Goal: Transaction & Acquisition: Book appointment/travel/reservation

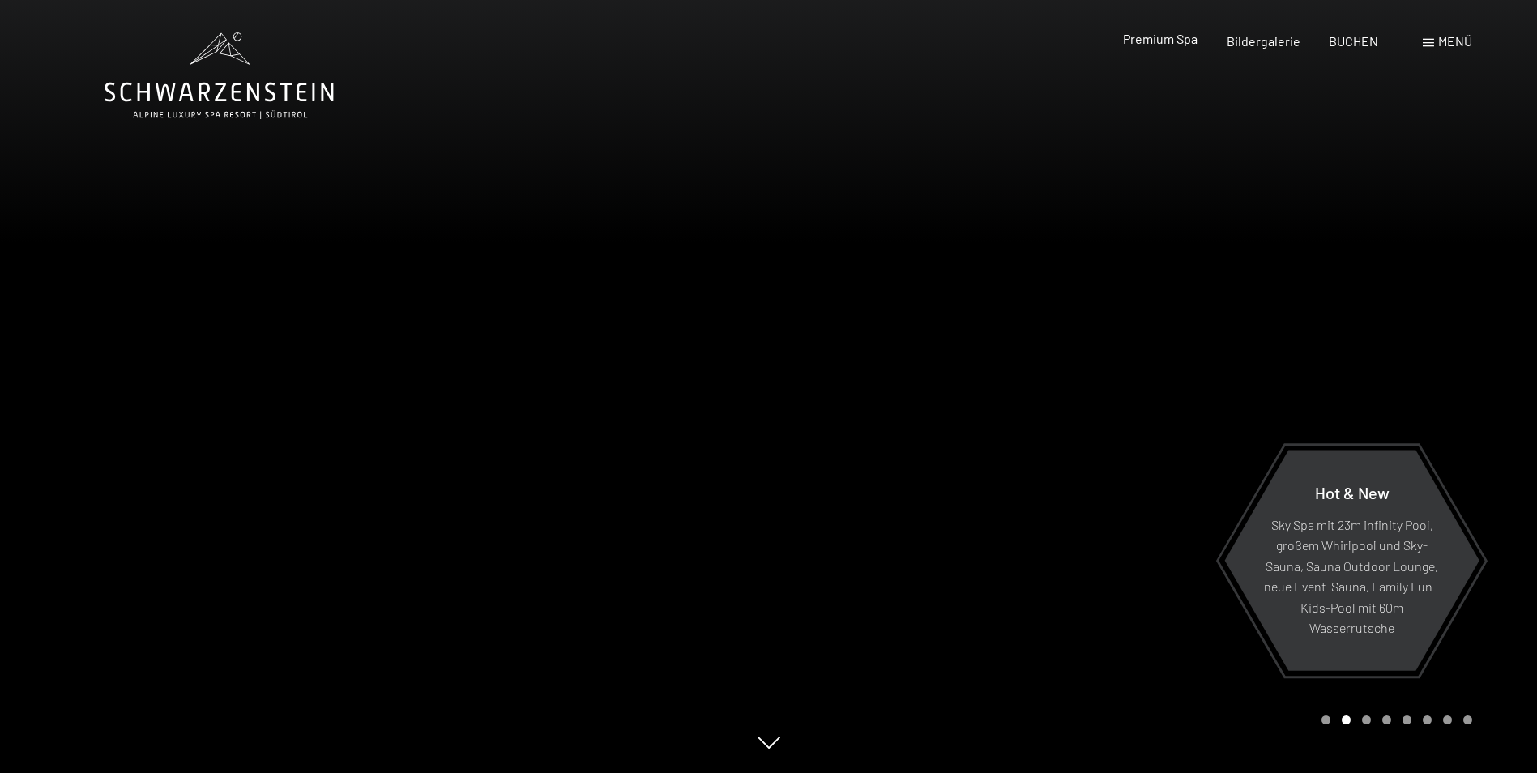
click at [1162, 42] on span "Premium Spa" at bounding box center [1160, 38] width 75 height 15
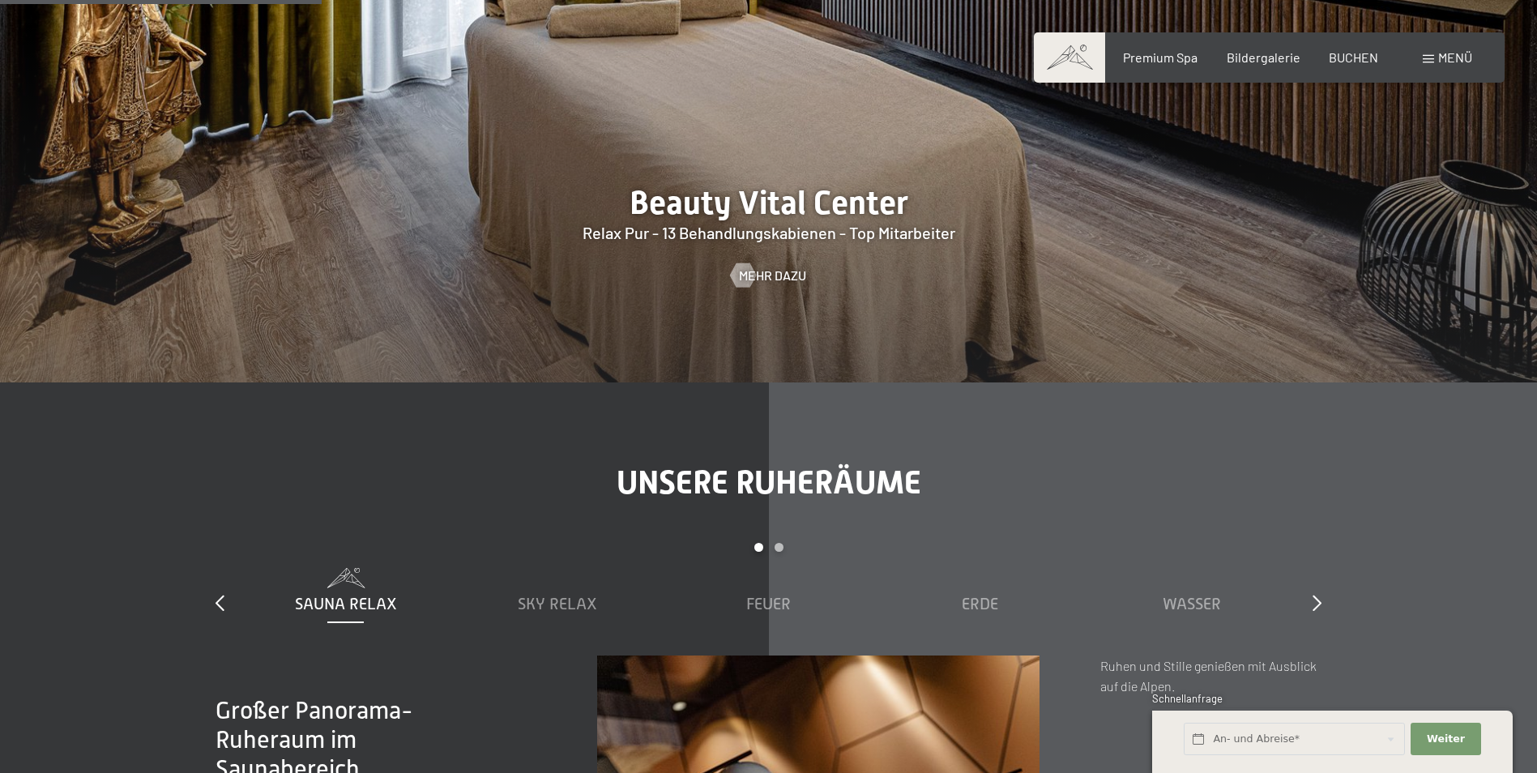
scroll to position [2107, 0]
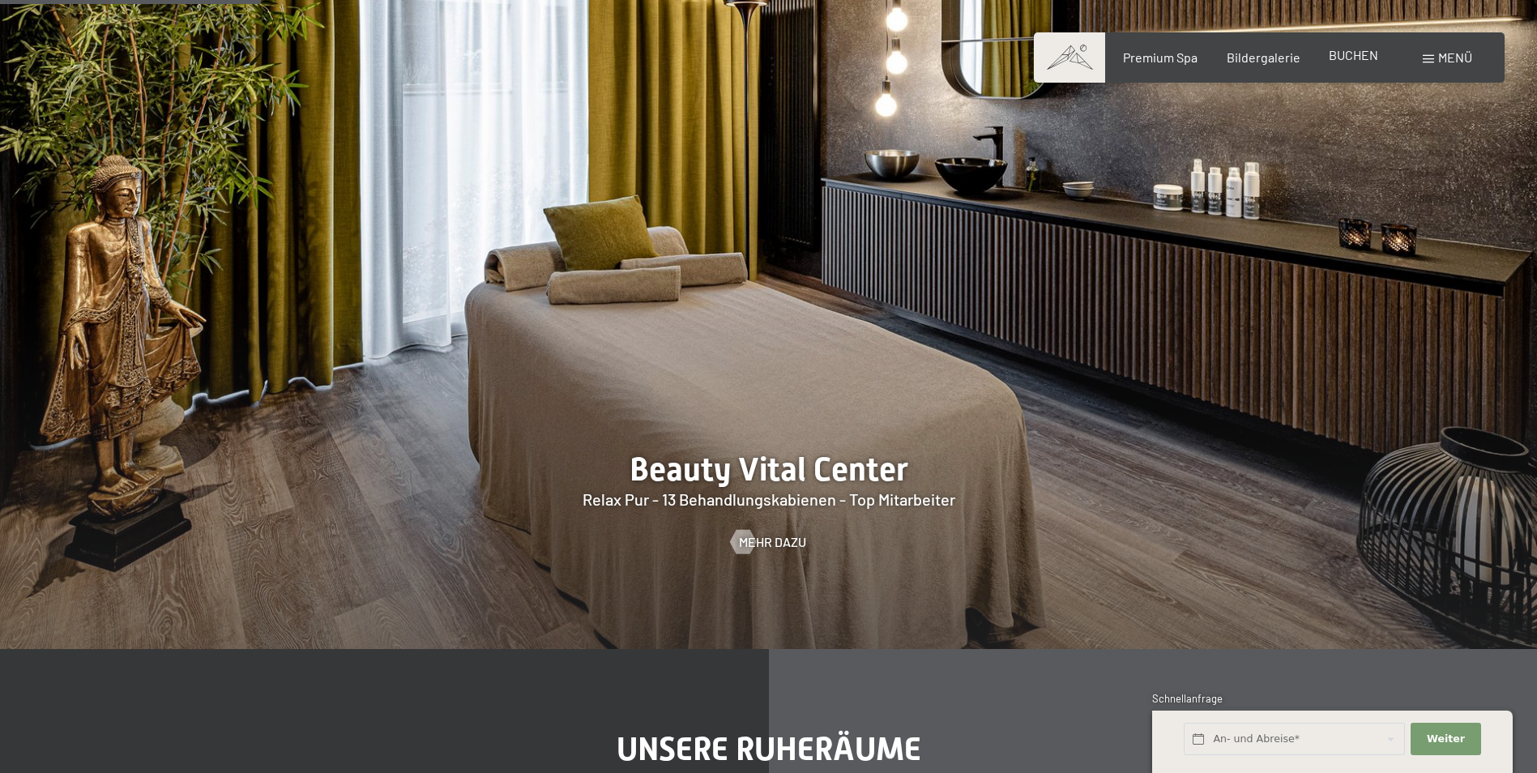
click at [1359, 56] on span "BUCHEN" at bounding box center [1353, 54] width 49 height 15
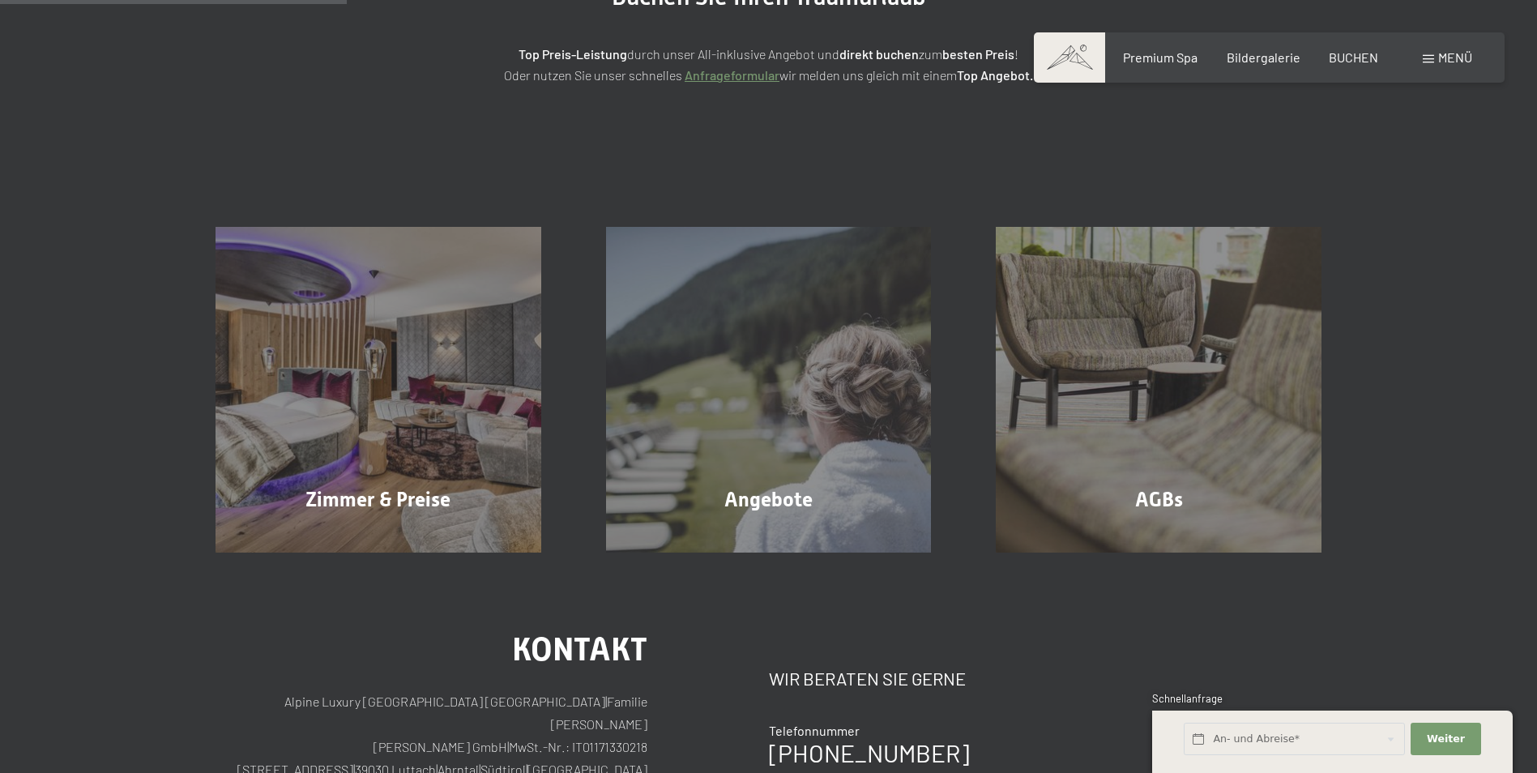
scroll to position [243, 0]
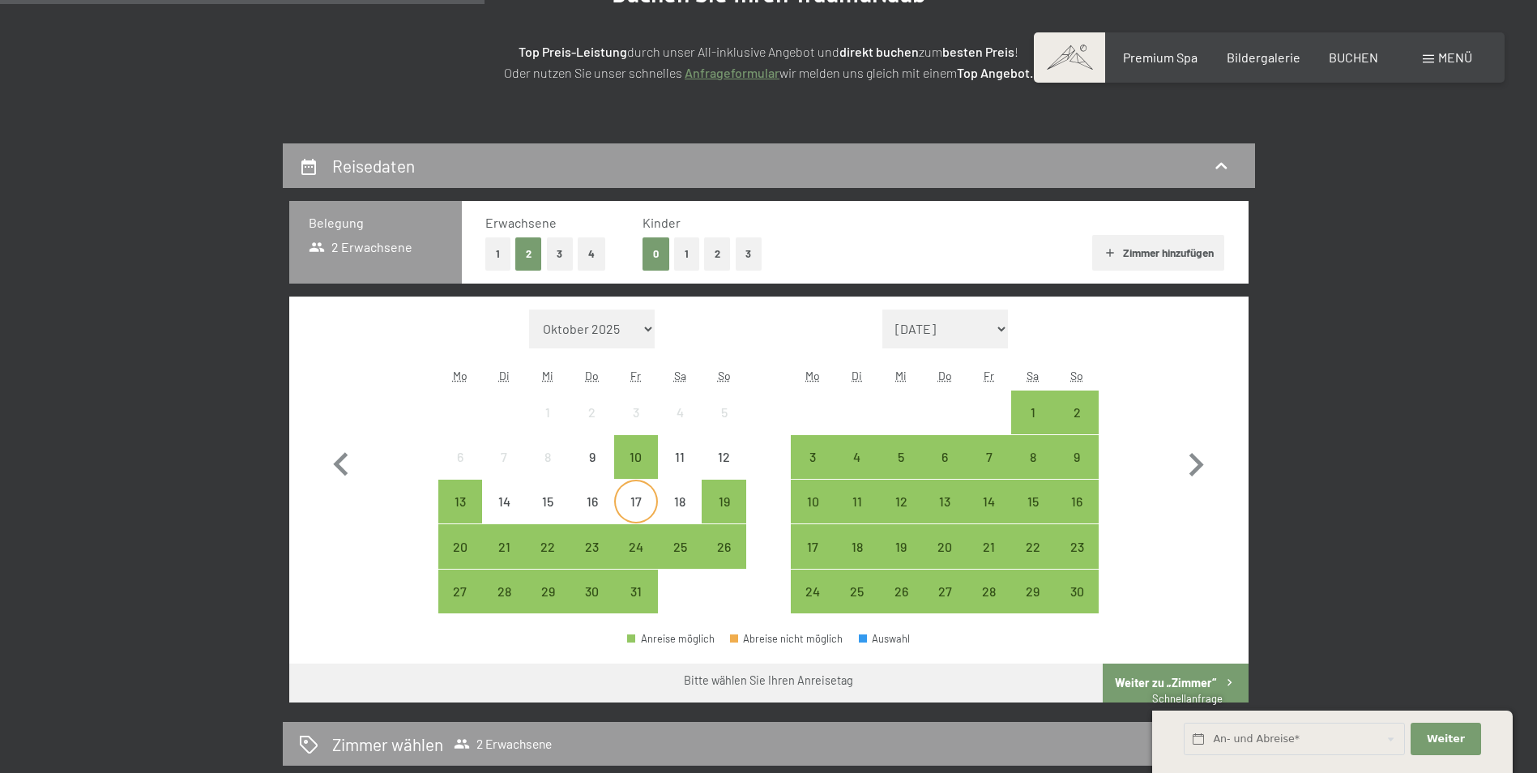
click at [628, 510] on div "17" at bounding box center [636, 515] width 41 height 41
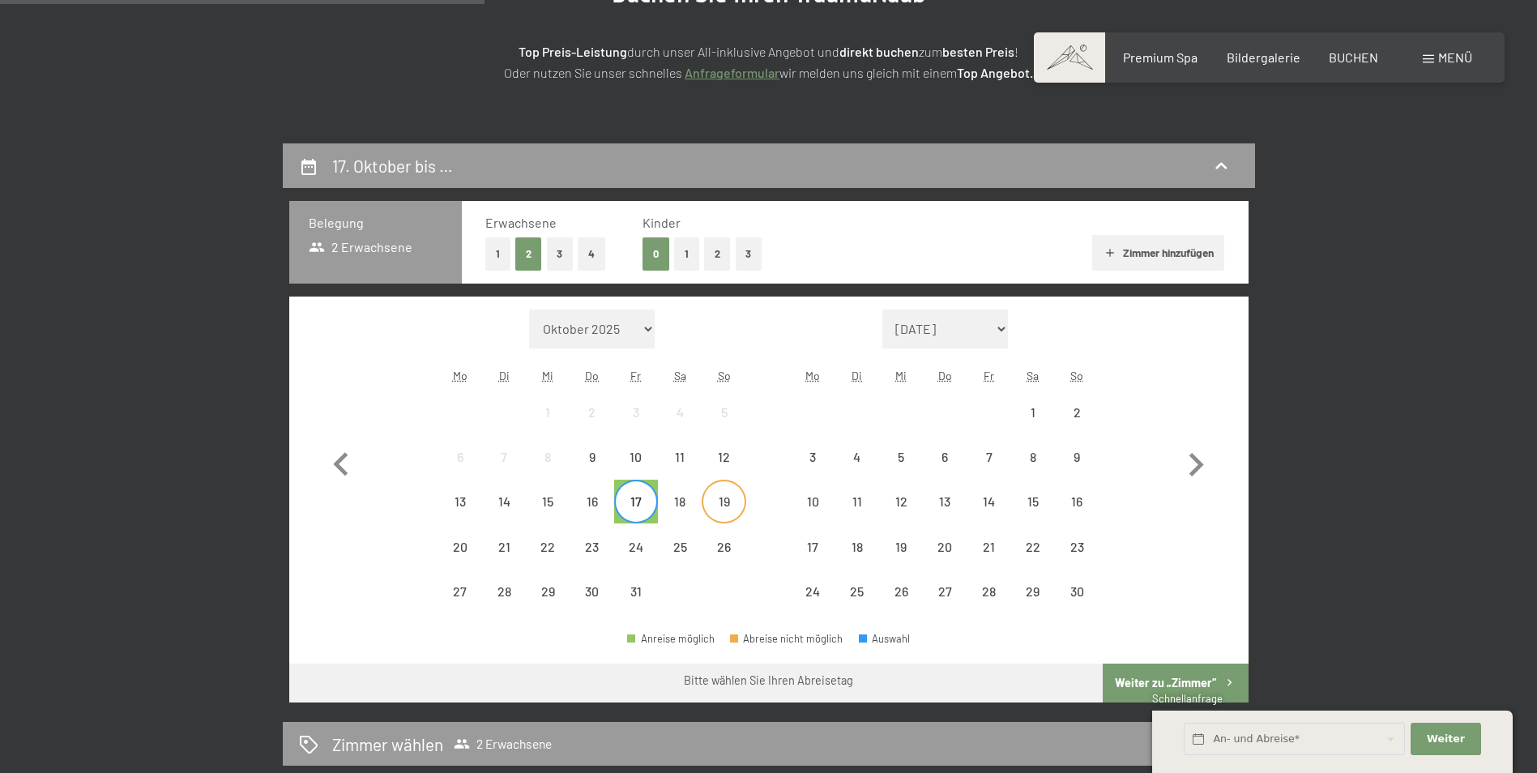
click at [729, 514] on div "19" at bounding box center [723, 515] width 41 height 41
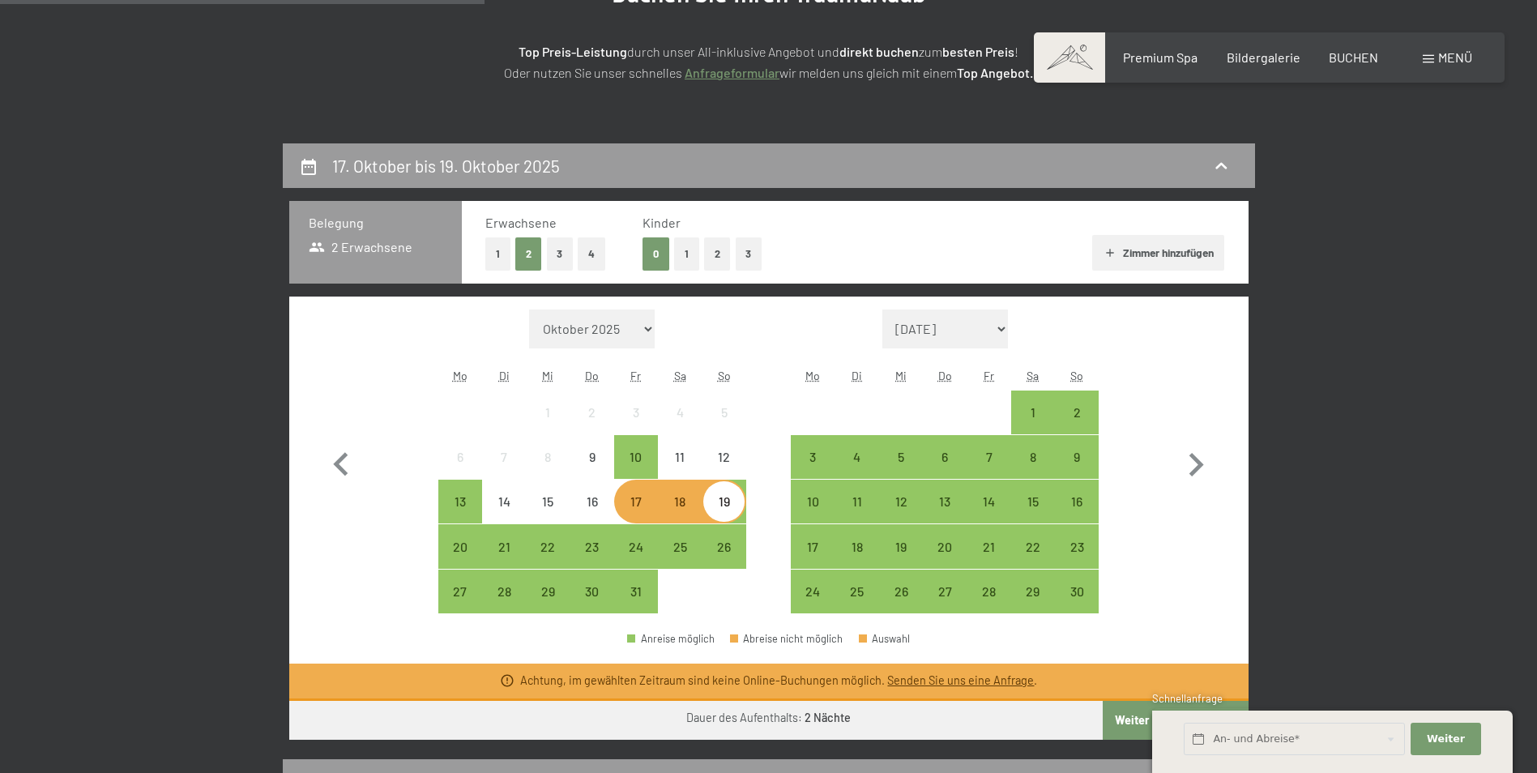
click at [633, 502] on div "17" at bounding box center [636, 515] width 41 height 41
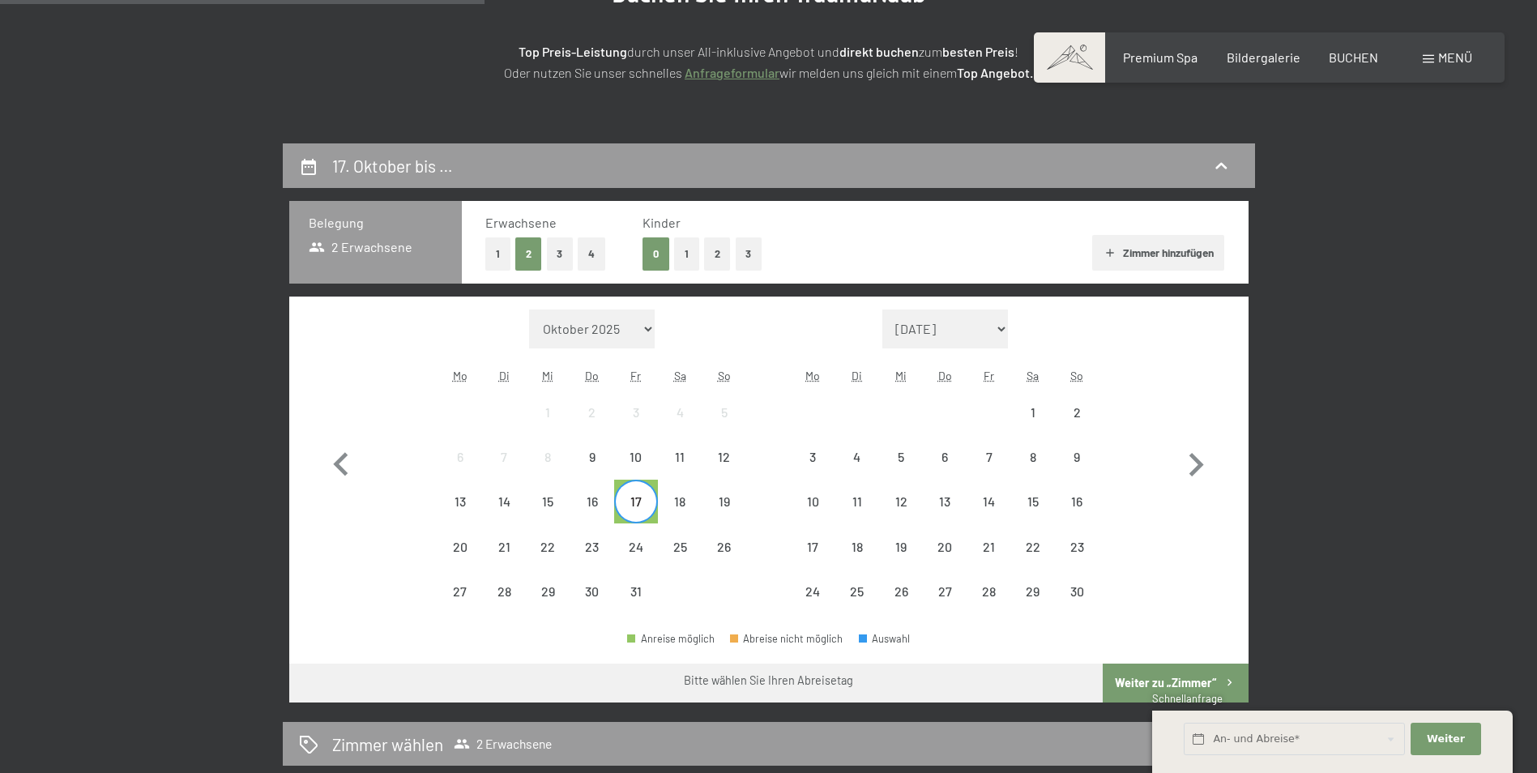
click at [628, 502] on div "17" at bounding box center [636, 515] width 41 height 41
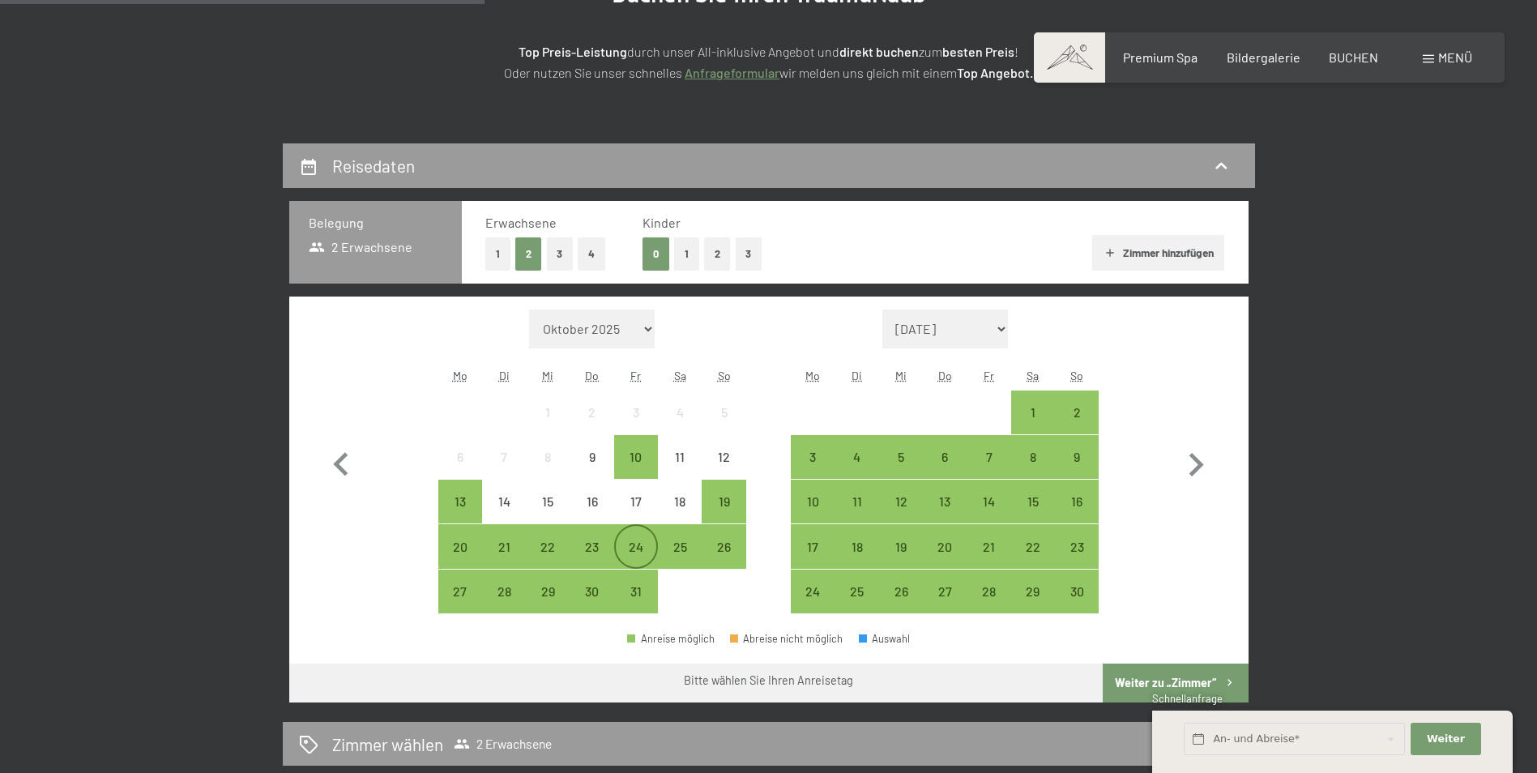
click at [631, 544] on div "24" at bounding box center [636, 561] width 41 height 41
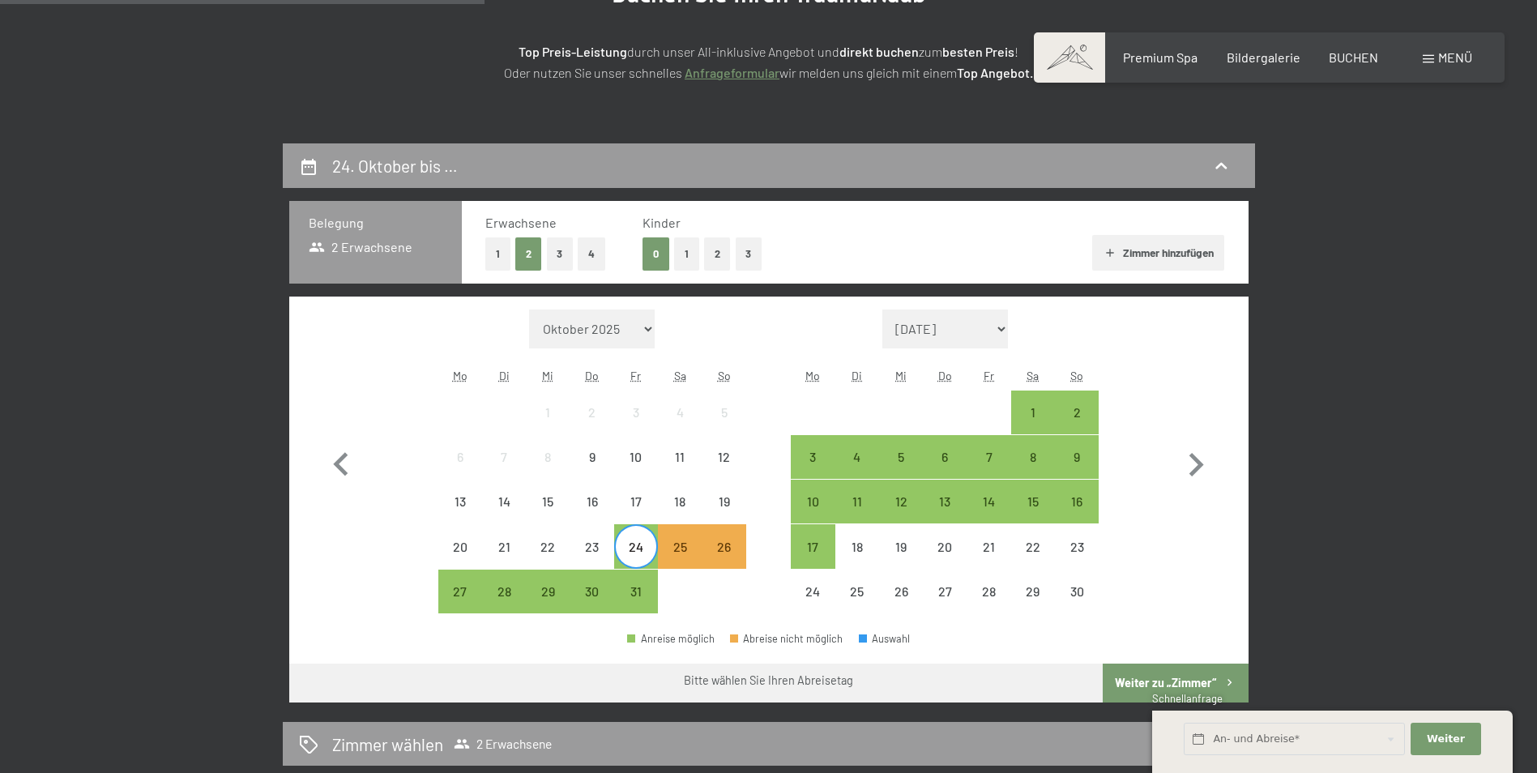
click at [633, 549] on div "24" at bounding box center [636, 561] width 41 height 41
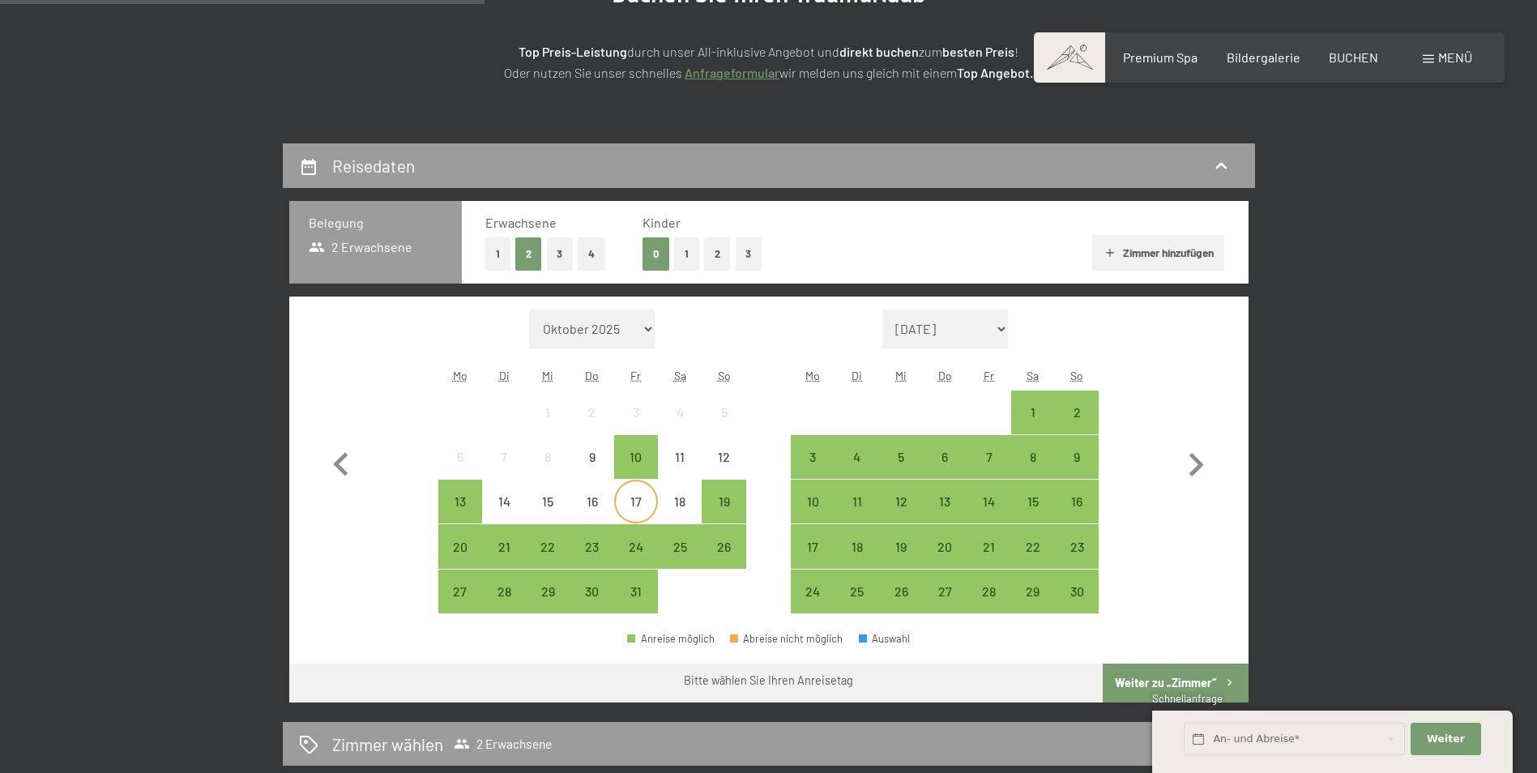
click at [634, 499] on div "17" at bounding box center [636, 515] width 41 height 41
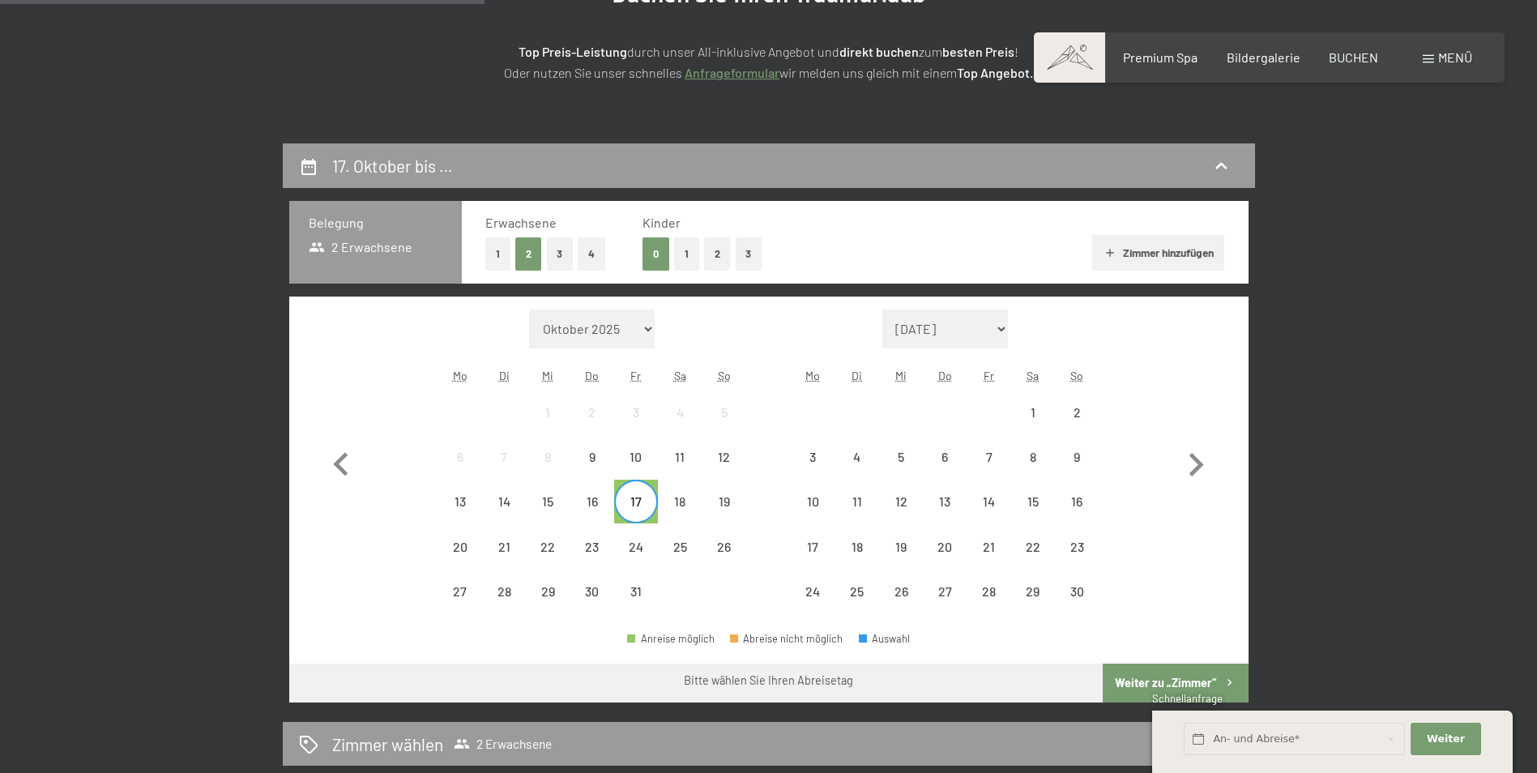
click at [630, 497] on div "17" at bounding box center [636, 515] width 41 height 41
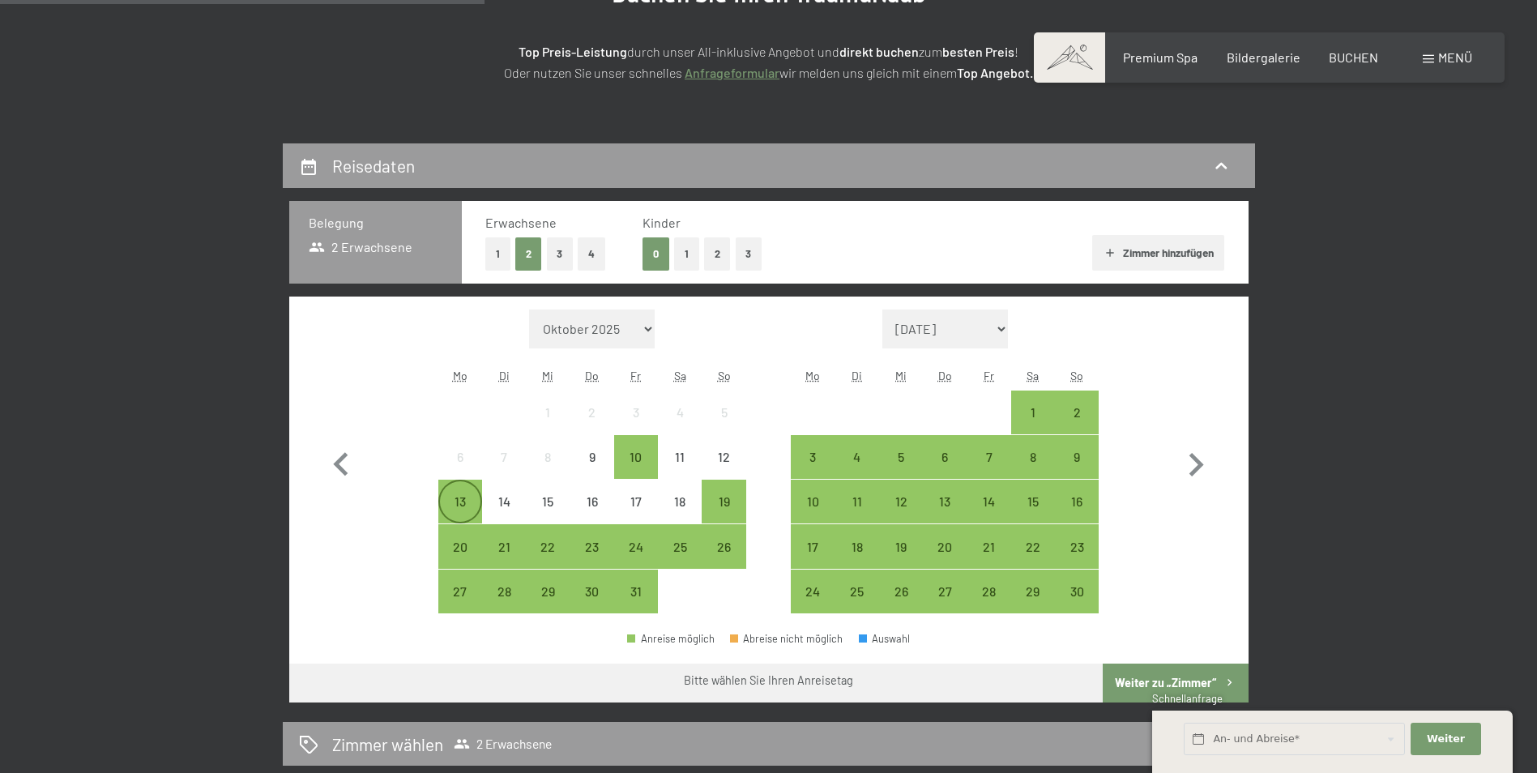
click at [452, 504] on div "13" at bounding box center [460, 515] width 41 height 41
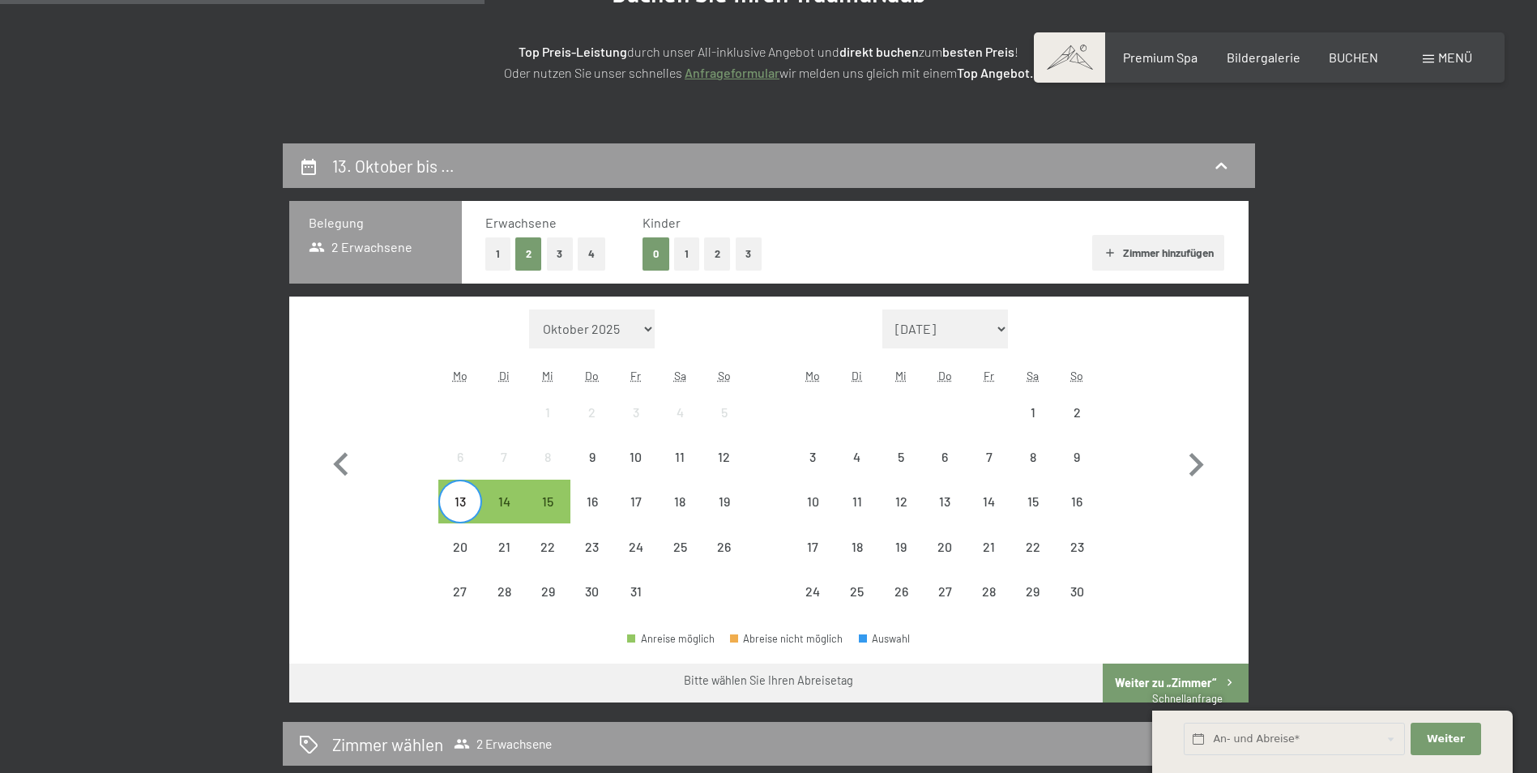
click at [467, 501] on div "13" at bounding box center [460, 515] width 41 height 41
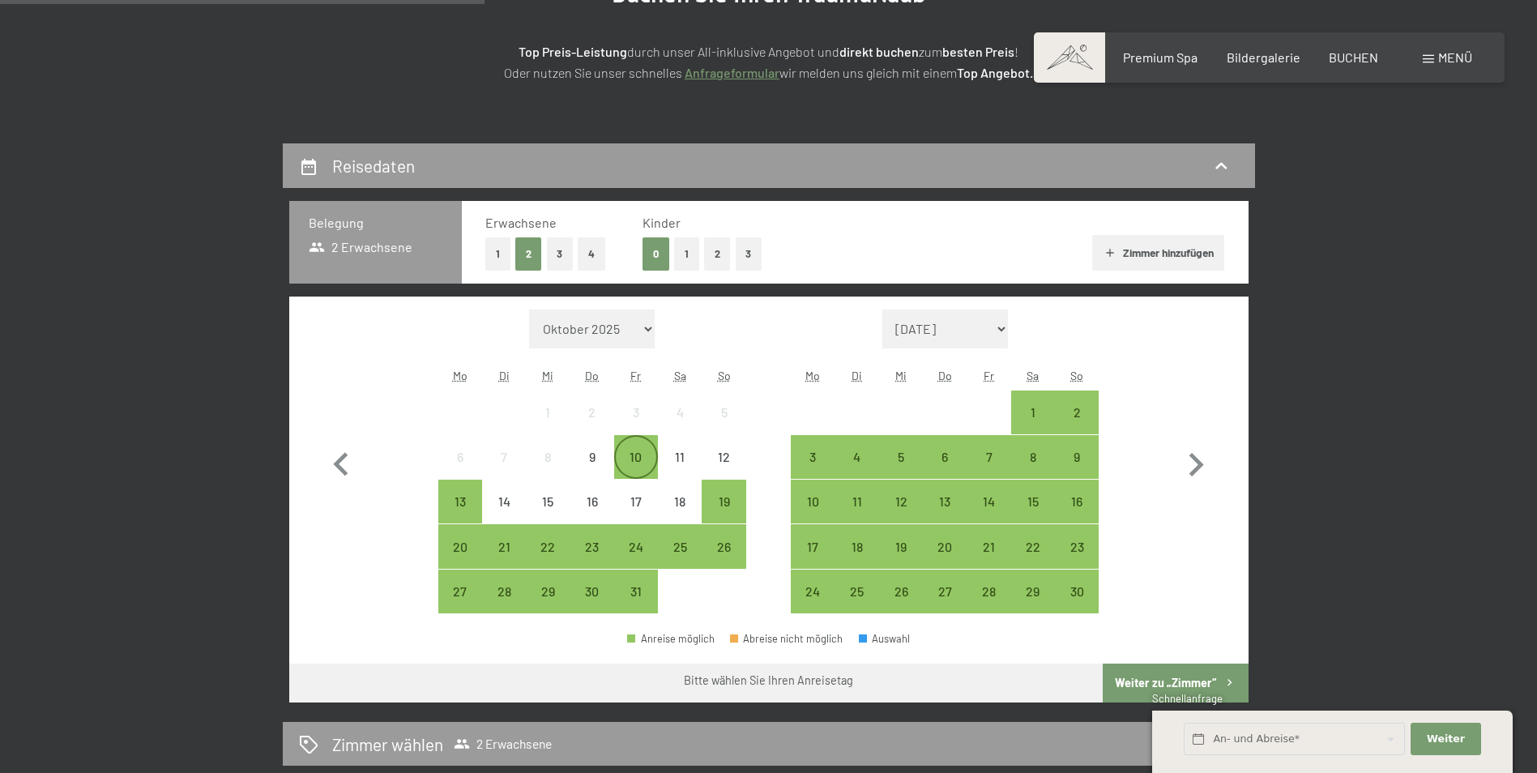
click at [640, 456] on div "10" at bounding box center [636, 471] width 41 height 41
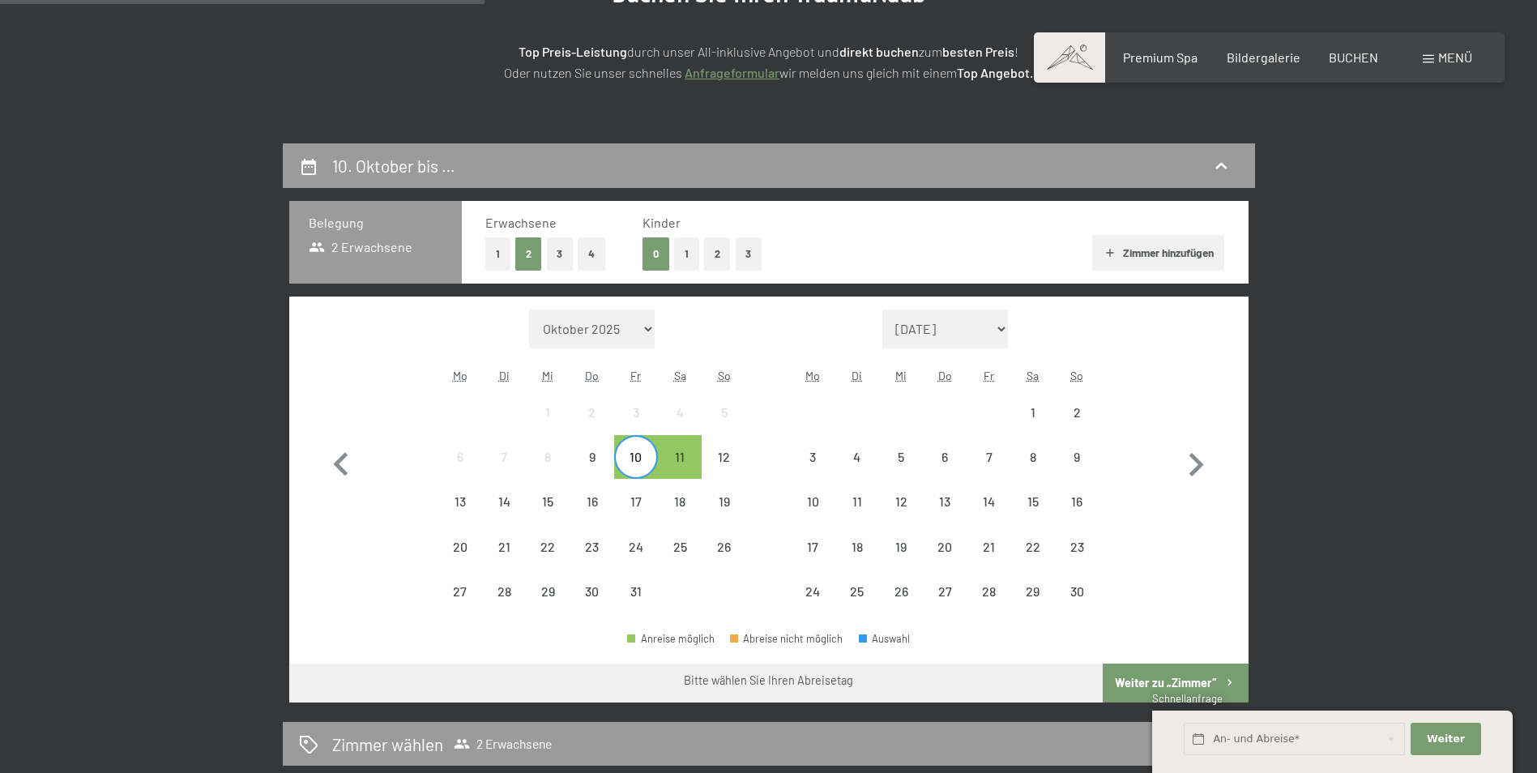
click at [646, 457] on div "10" at bounding box center [636, 471] width 41 height 41
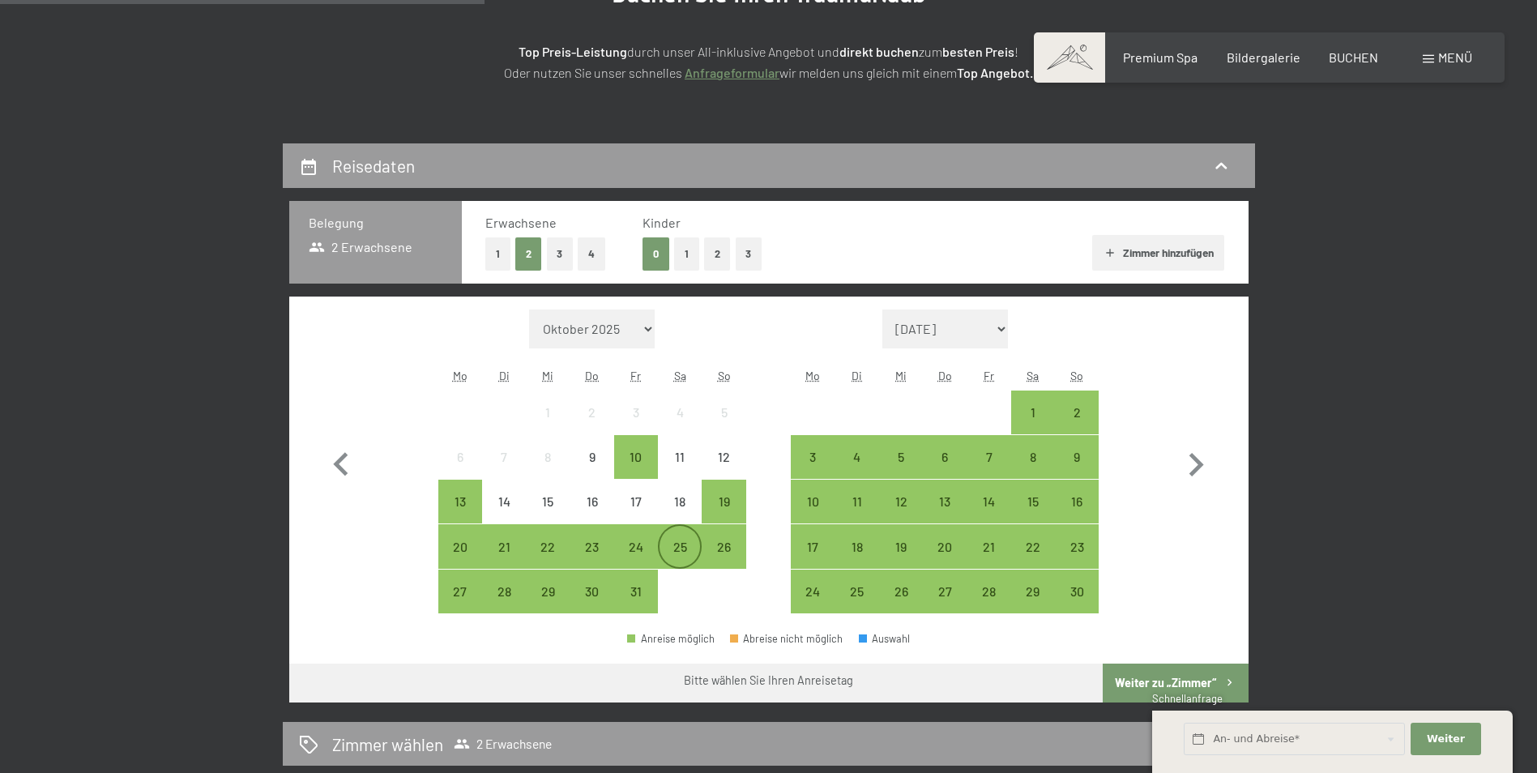
click at [673, 549] on div "25" at bounding box center [680, 561] width 41 height 41
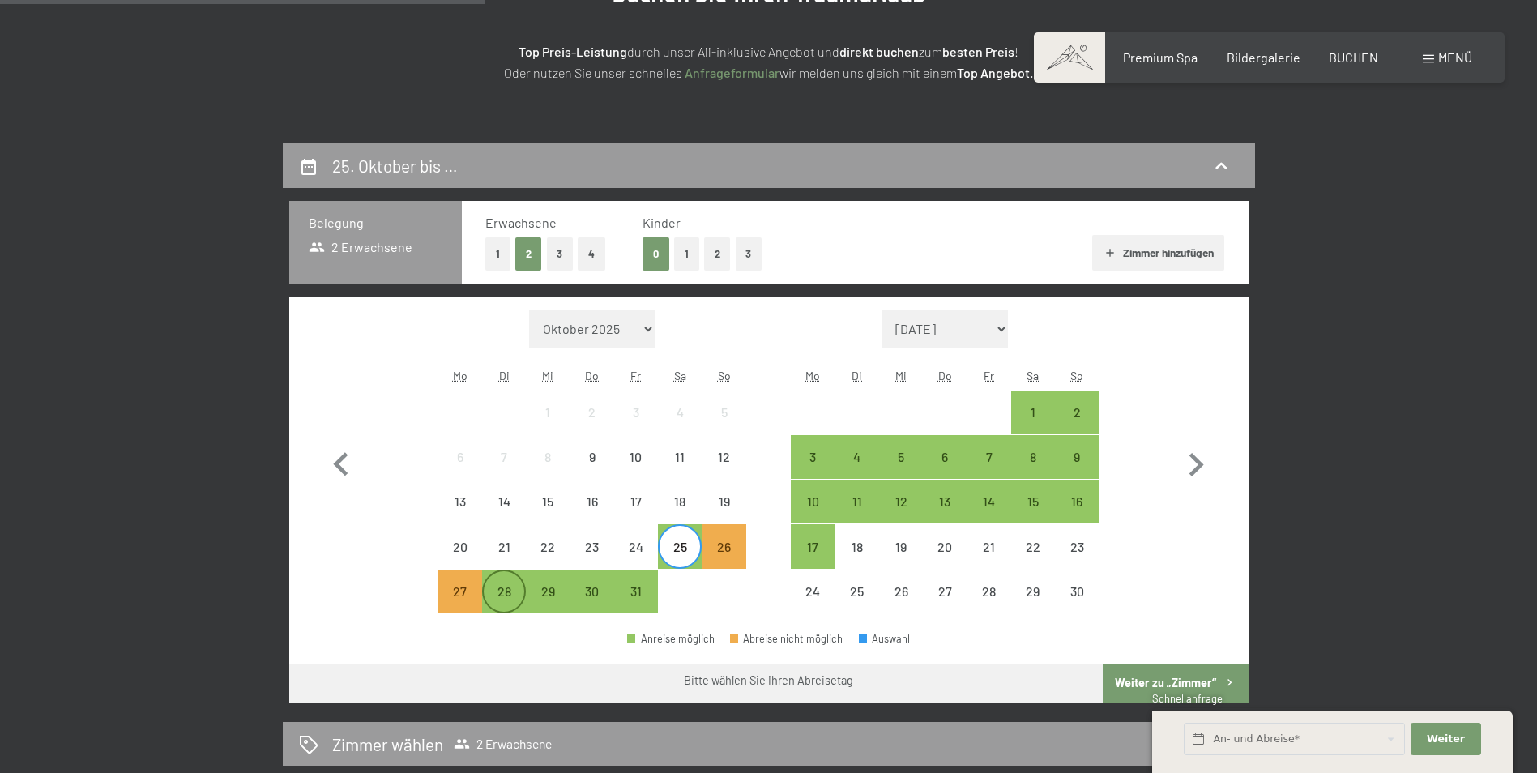
click at [505, 590] on div "28" at bounding box center [504, 605] width 41 height 41
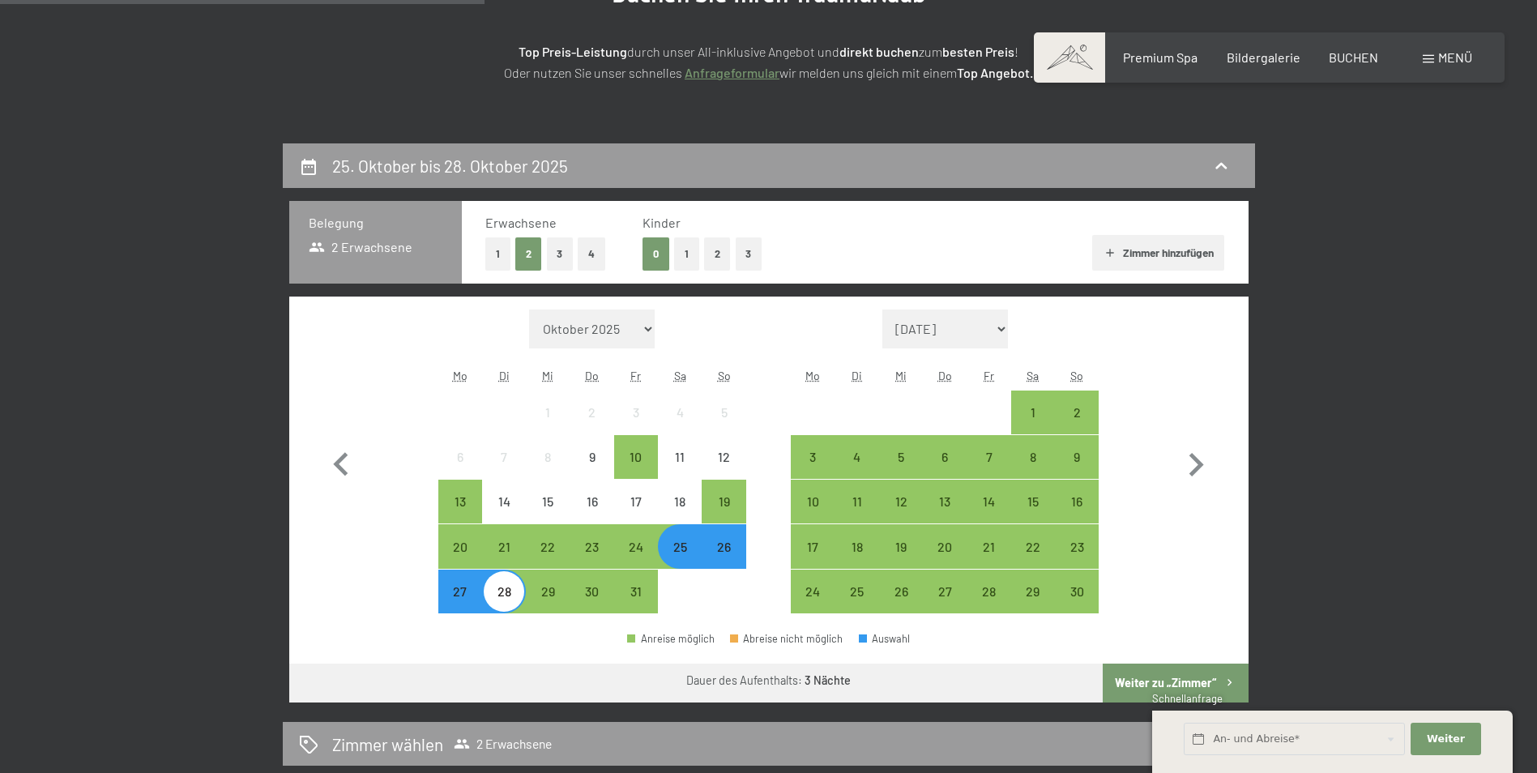
click at [1169, 678] on button "Weiter zu „Zimmer“" at bounding box center [1175, 683] width 145 height 39
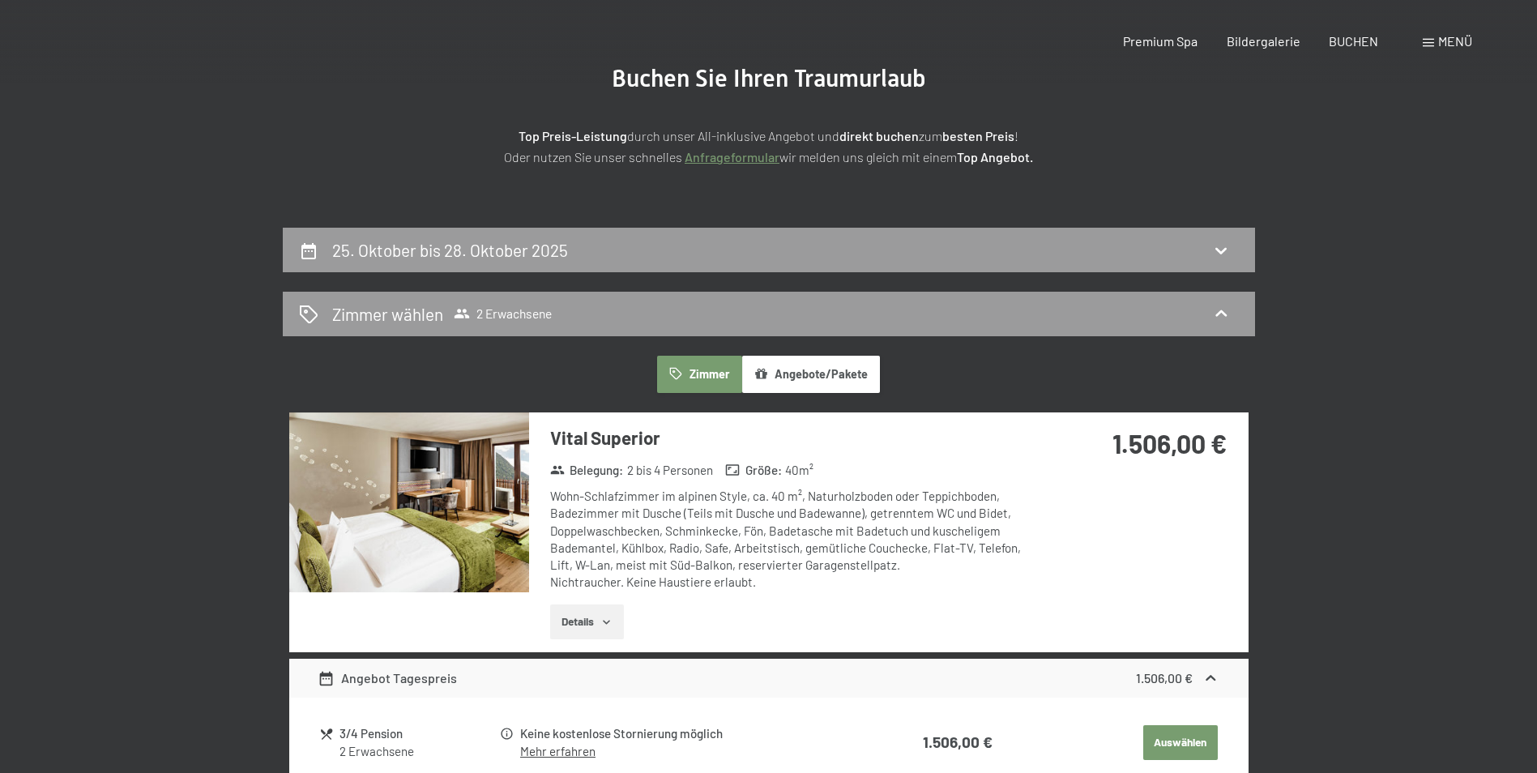
scroll to position [0, 0]
